Goal: Information Seeking & Learning: Learn about a topic

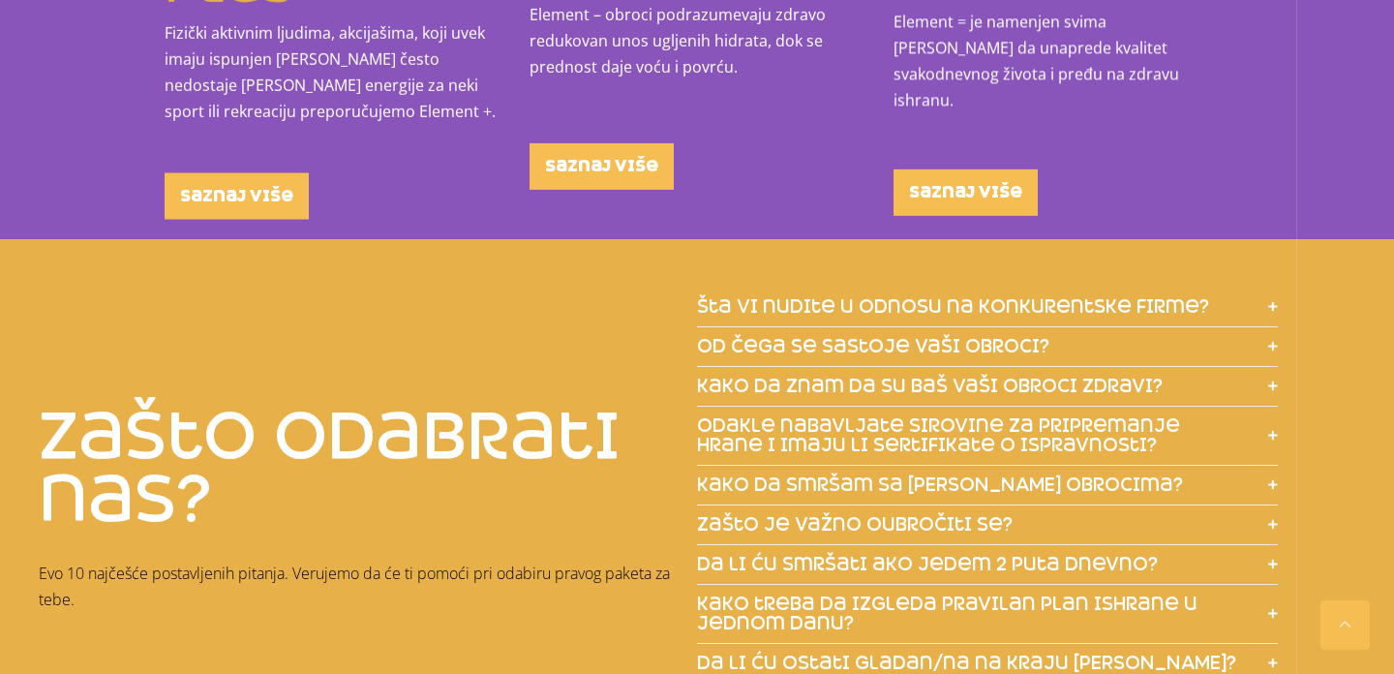
scroll to position [2354, 0]
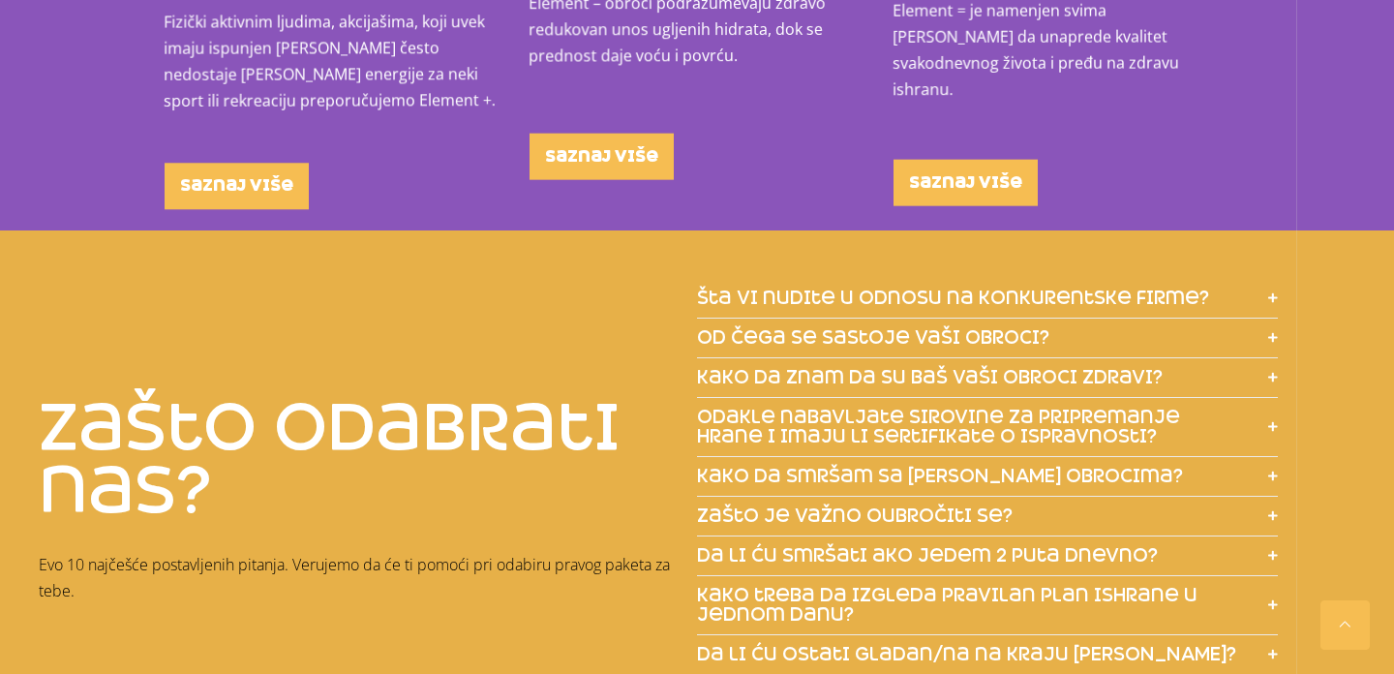
click at [1015, 288] on span "šta vi nudite u odnosu na konkurentske firme?" at bounding box center [953, 297] width 512 height 19
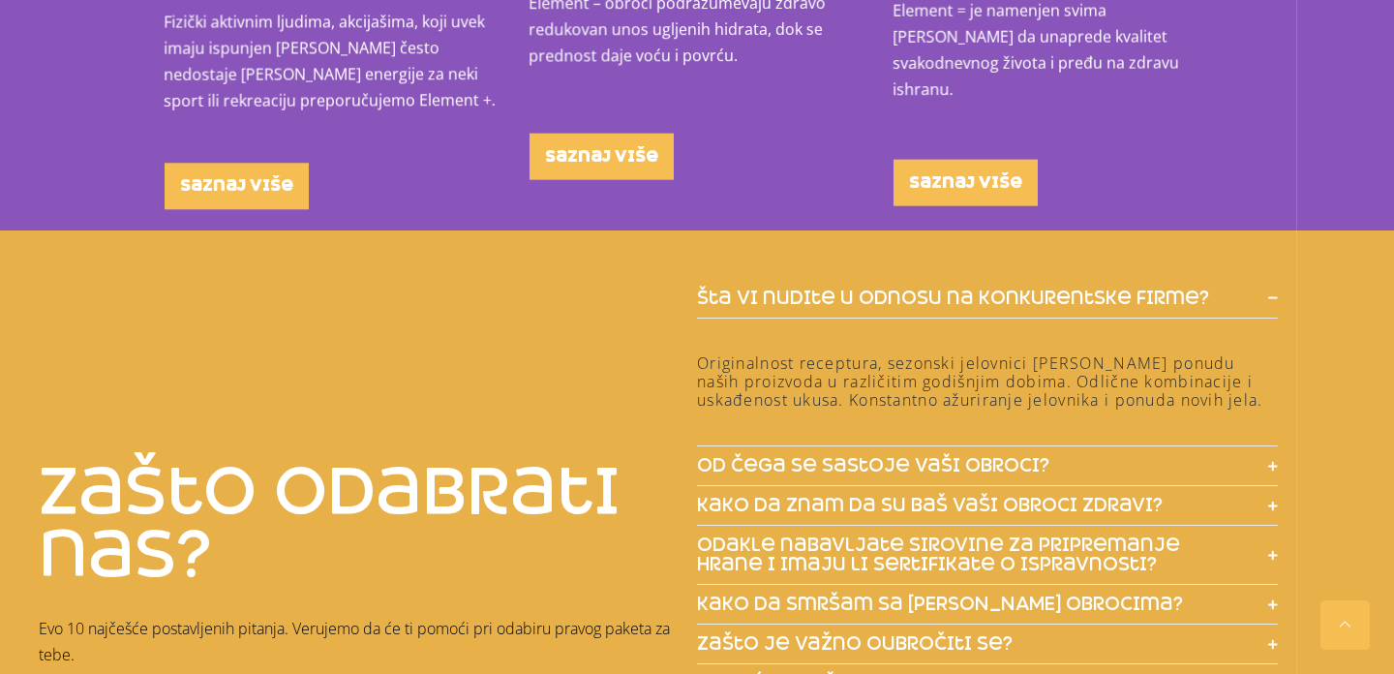
click at [1015, 288] on span "šta vi nudite u odnosu na konkurentske firme?" at bounding box center [953, 297] width 512 height 19
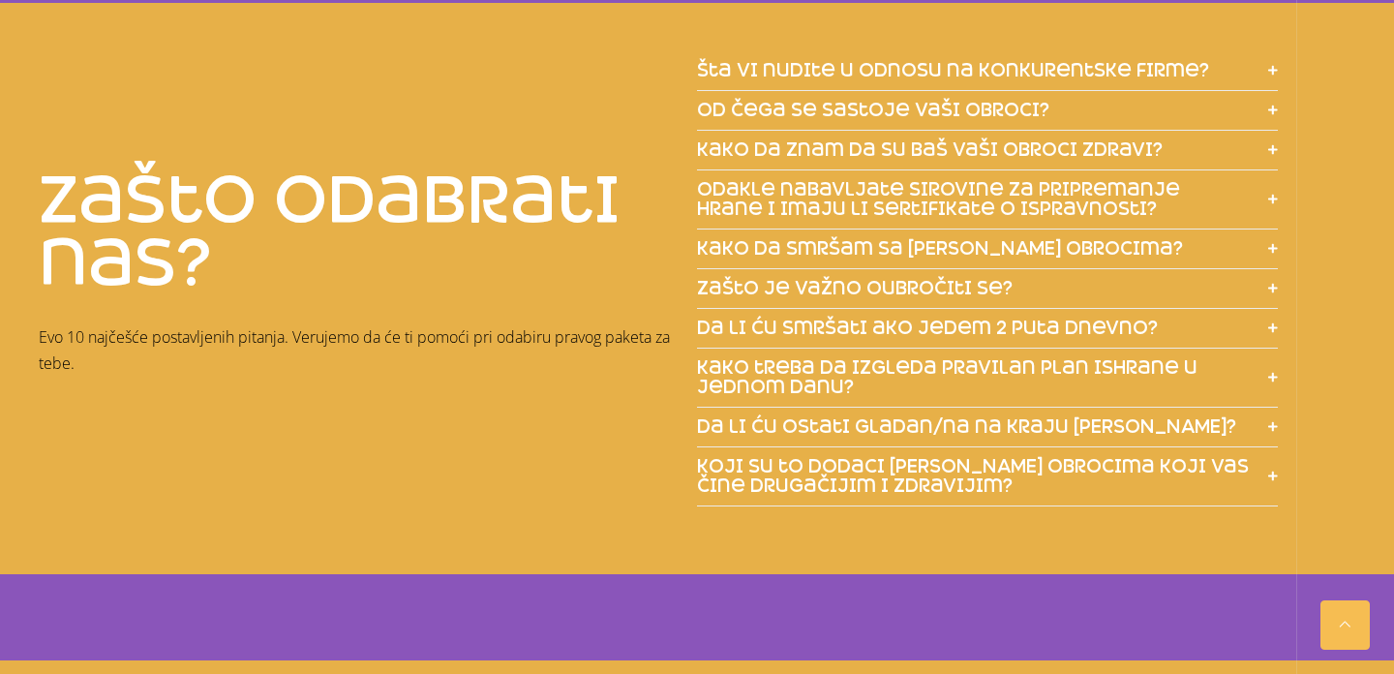
scroll to position [2583, 0]
click at [1014, 318] on span "da li ću smršati ako jedem 2 puta dnevno?" at bounding box center [927, 327] width 461 height 19
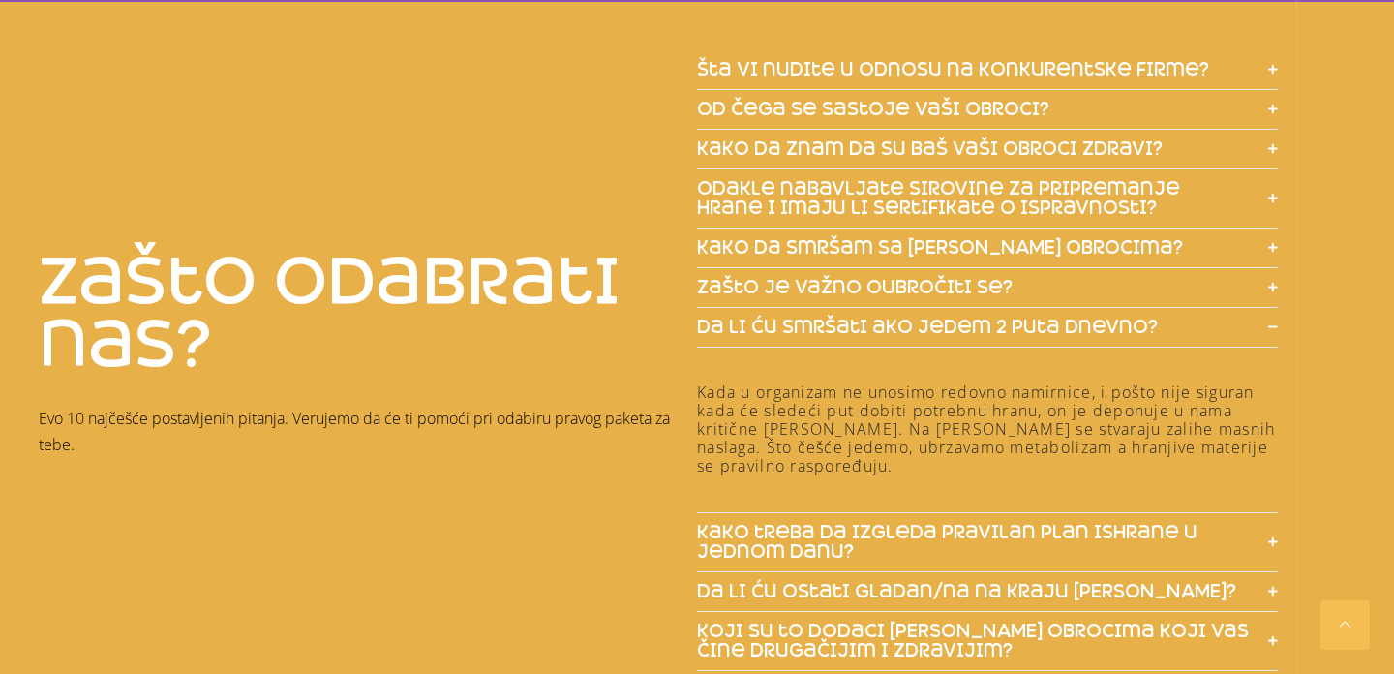
click at [1014, 318] on span "da li ću smršati ako jedem 2 puta dnevno?" at bounding box center [927, 327] width 461 height 19
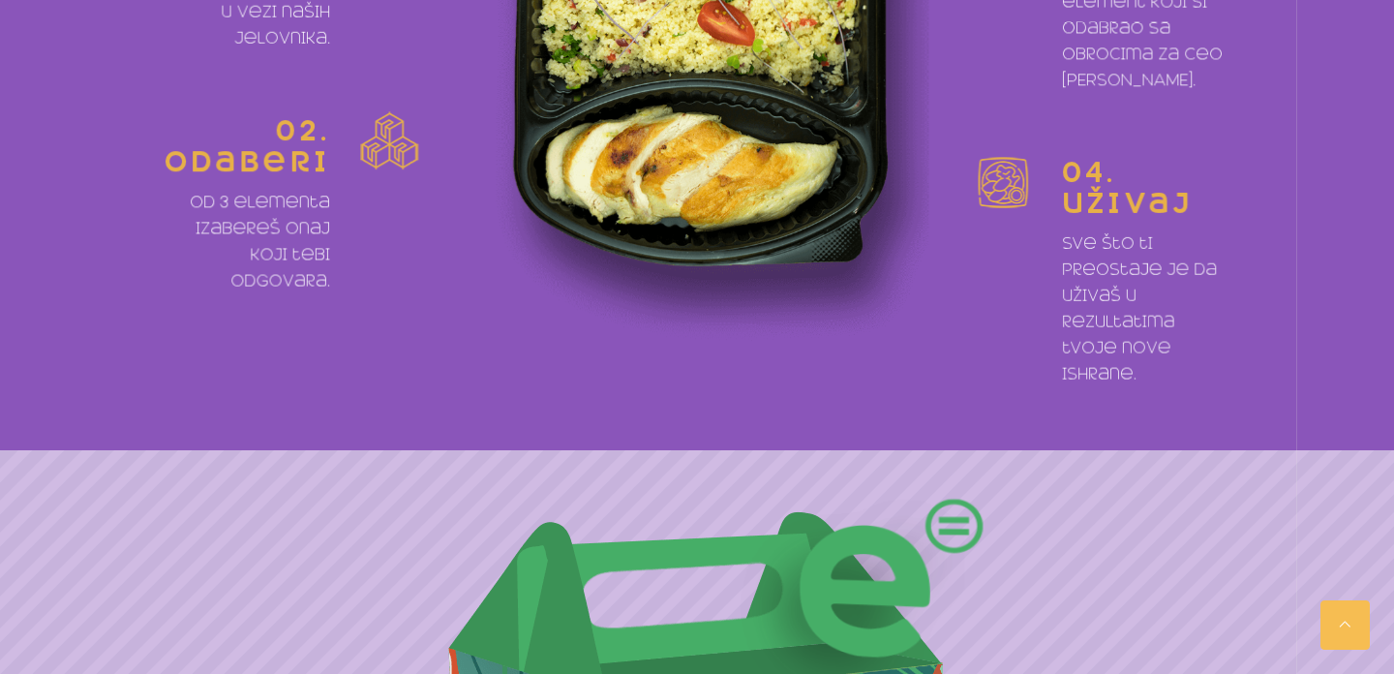
scroll to position [0, 0]
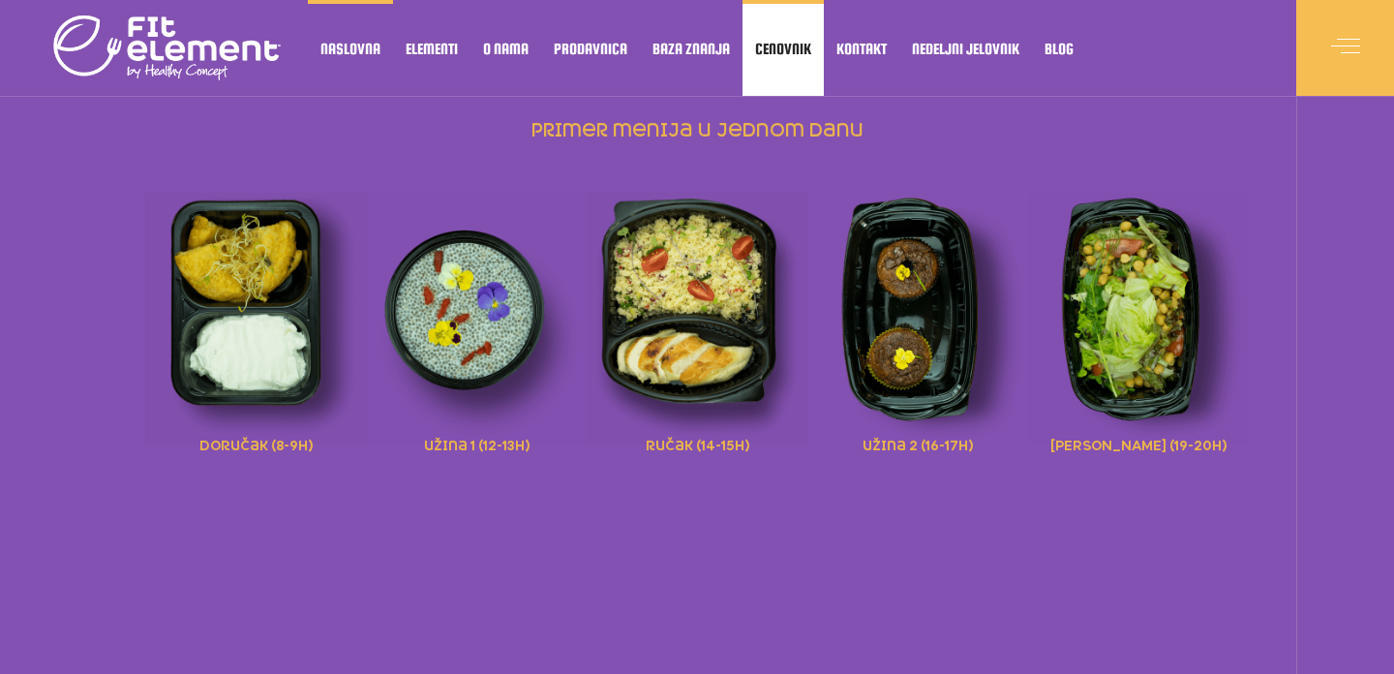
click at [770, 38] on link "Cenovnik" at bounding box center [783, 48] width 81 height 96
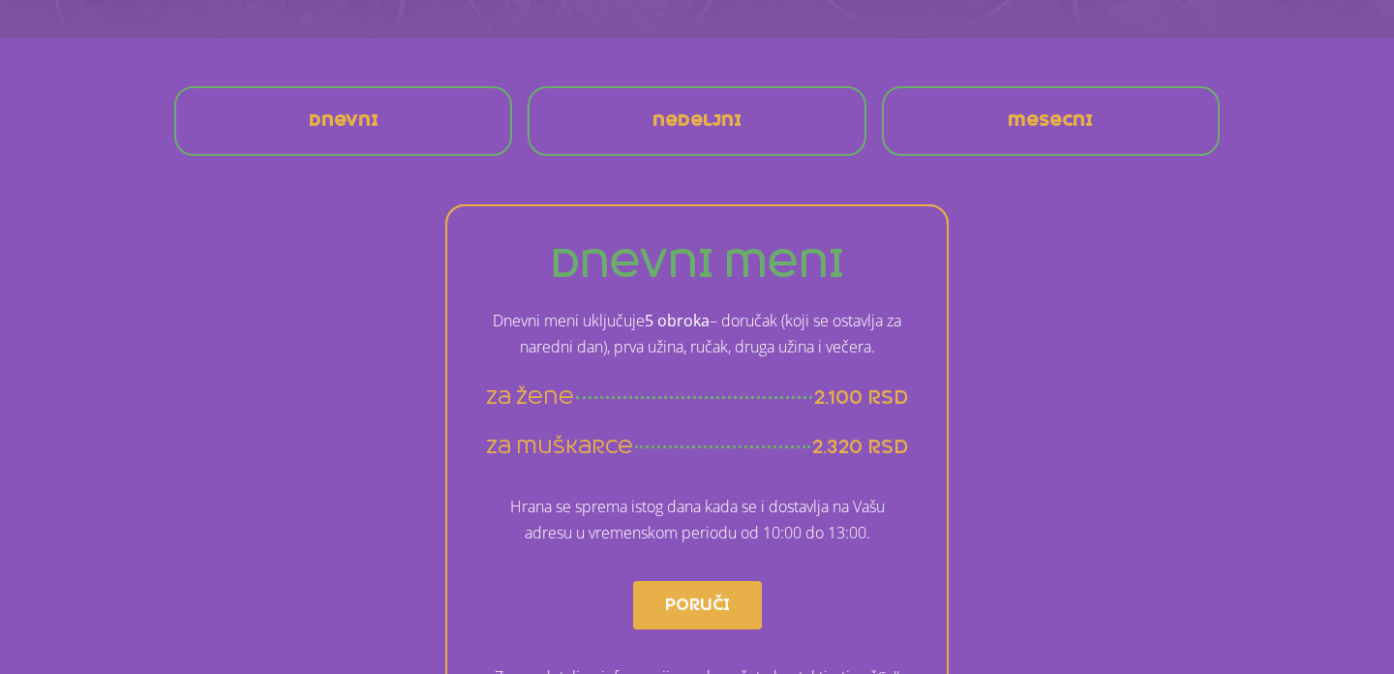
scroll to position [401, 0]
